Goal: Task Accomplishment & Management: Use online tool/utility

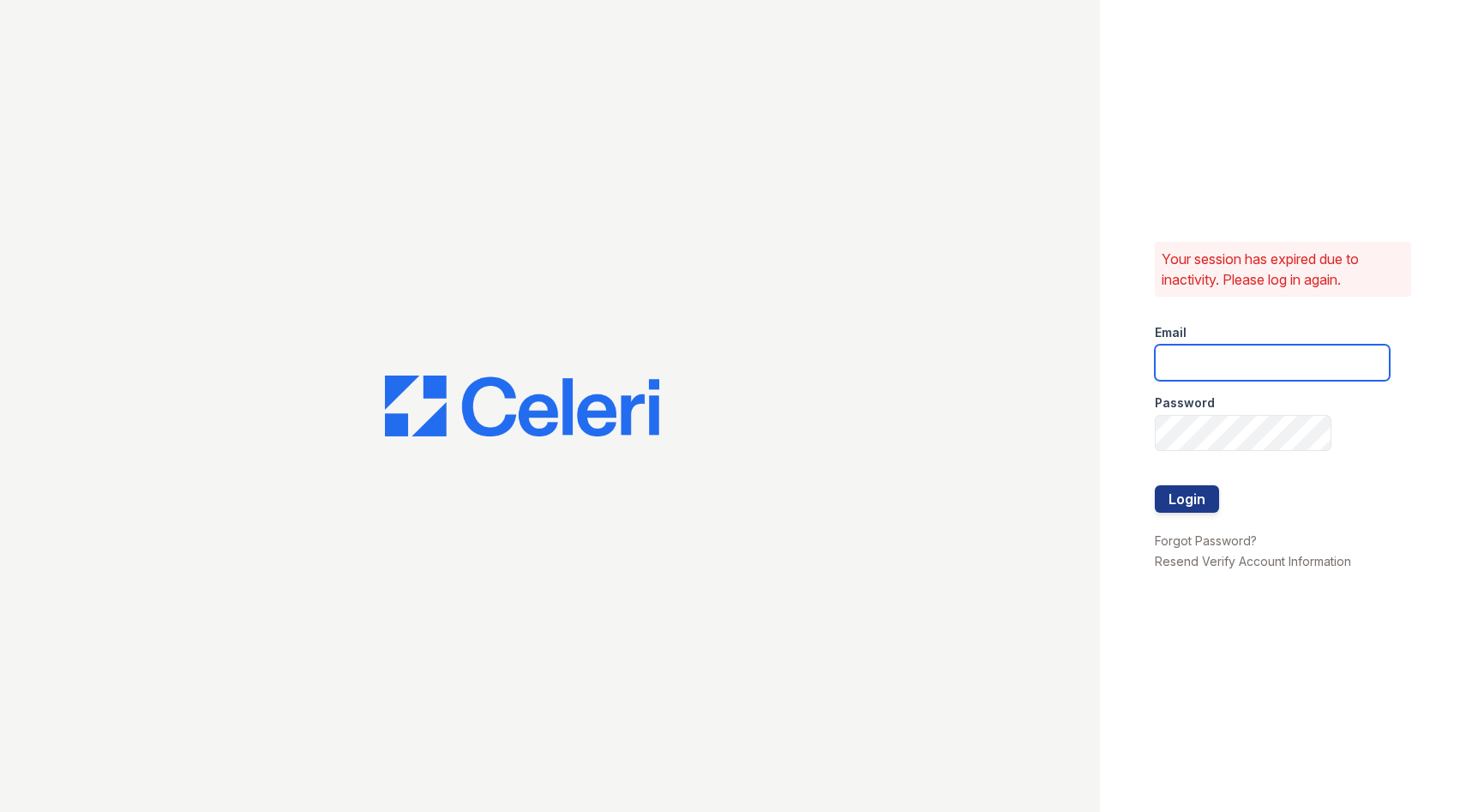
click at [1281, 360] on input "email" at bounding box center [1273, 362] width 235 height 36
type input "stewart@altavitapm.com"
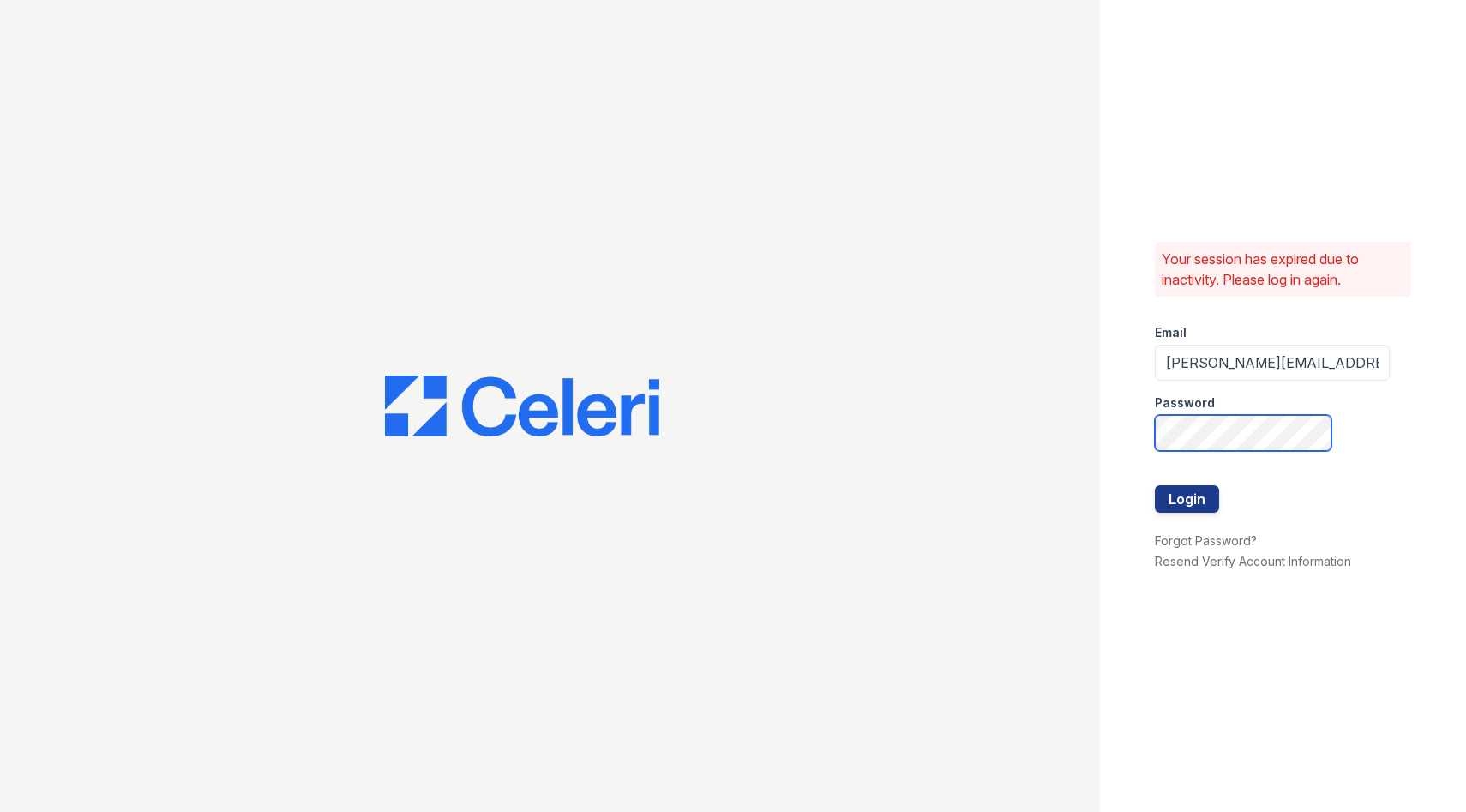
click at [1155, 485] on button "Login" at bounding box center [1187, 498] width 64 height 27
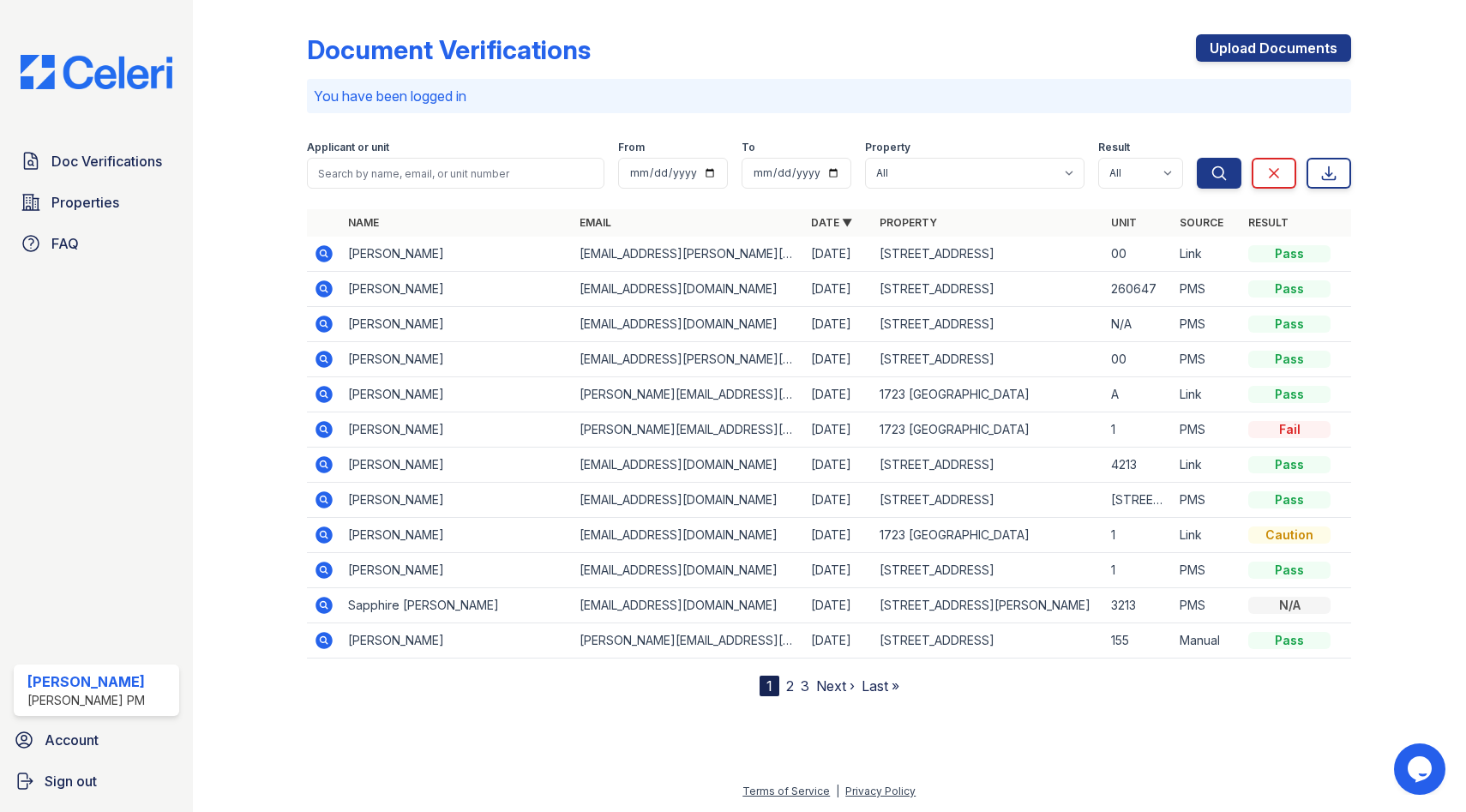
click at [316, 391] on icon at bounding box center [324, 394] width 21 height 21
